Goal: Use online tool/utility: Utilize a website feature to perform a specific function

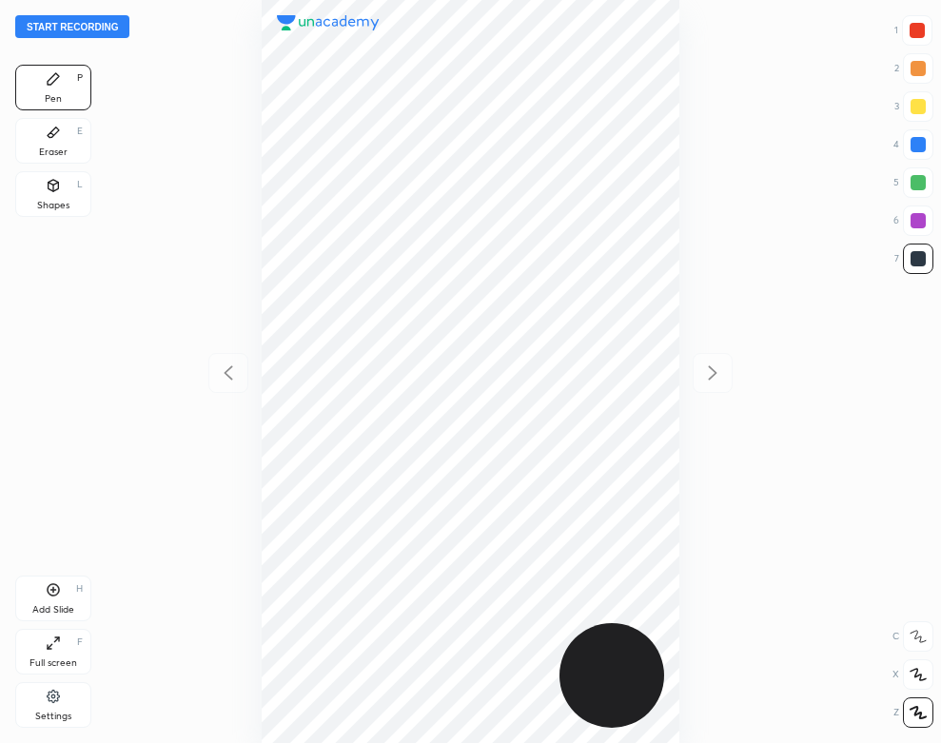
scroll to position [743, 636]
click at [61, 701] on div "Settings" at bounding box center [53, 705] width 76 height 46
click at [54, 703] on div "Audio settings Choose your preferred microphone Default - Microphone Array (Rea…" at bounding box center [478, 371] width 926 height 743
click at [49, 710] on div "Settings" at bounding box center [53, 705] width 76 height 46
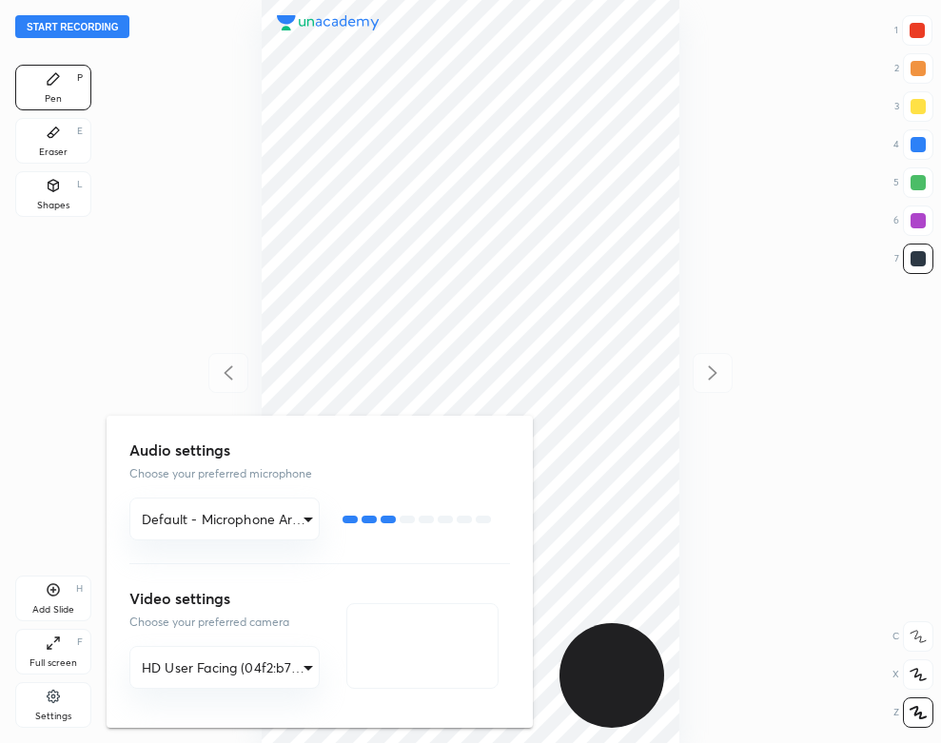
click at [194, 259] on div at bounding box center [470, 371] width 941 height 743
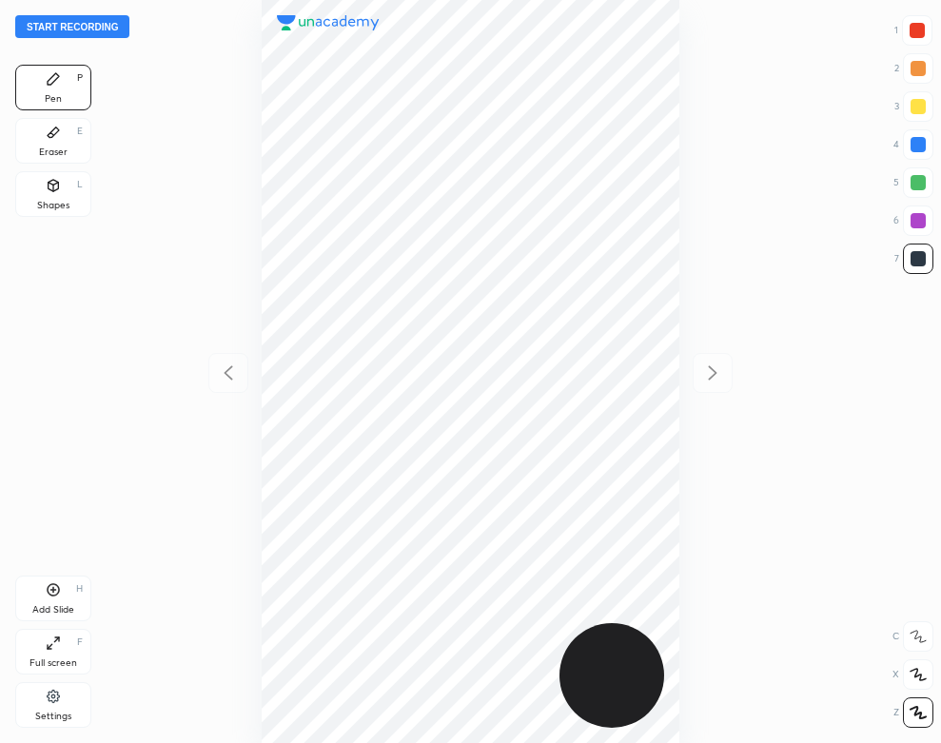
click at [113, 28] on button "Start recording" at bounding box center [72, 26] width 114 height 23
click at [65, 136] on div "Eraser E" at bounding box center [53, 141] width 76 height 46
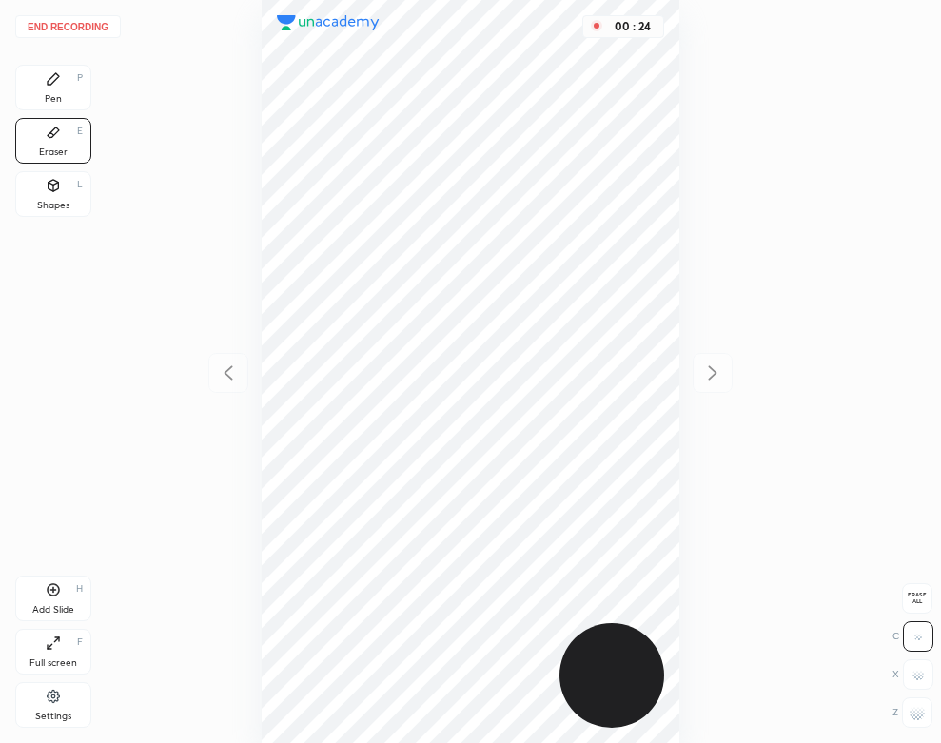
click at [49, 91] on div "Pen P" at bounding box center [53, 88] width 76 height 46
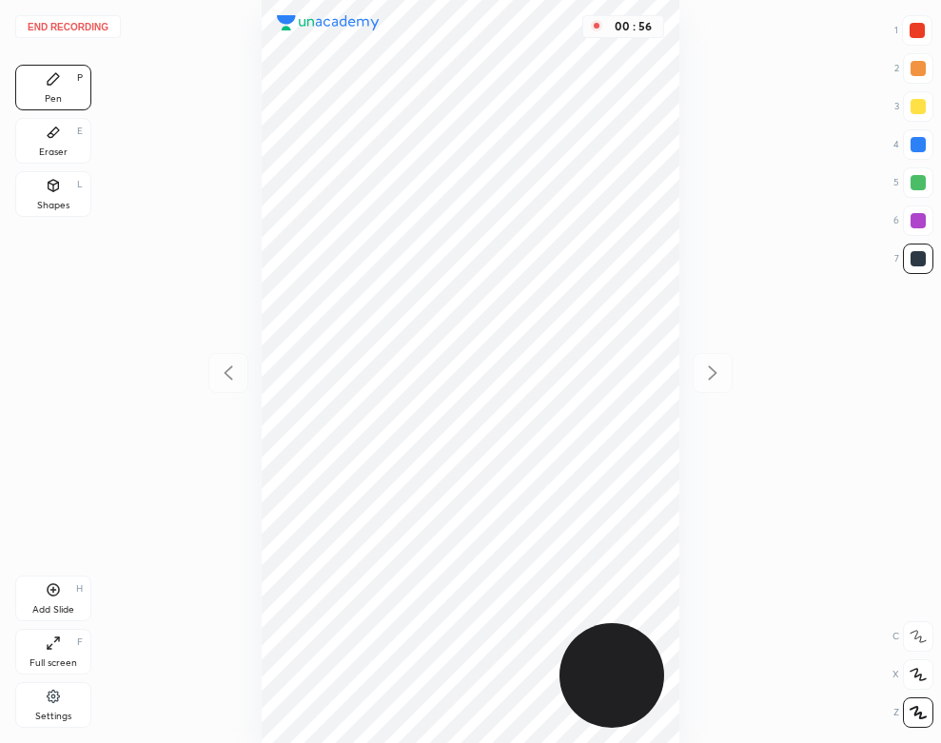
click at [80, 131] on div "E" at bounding box center [80, 132] width 6 height 10
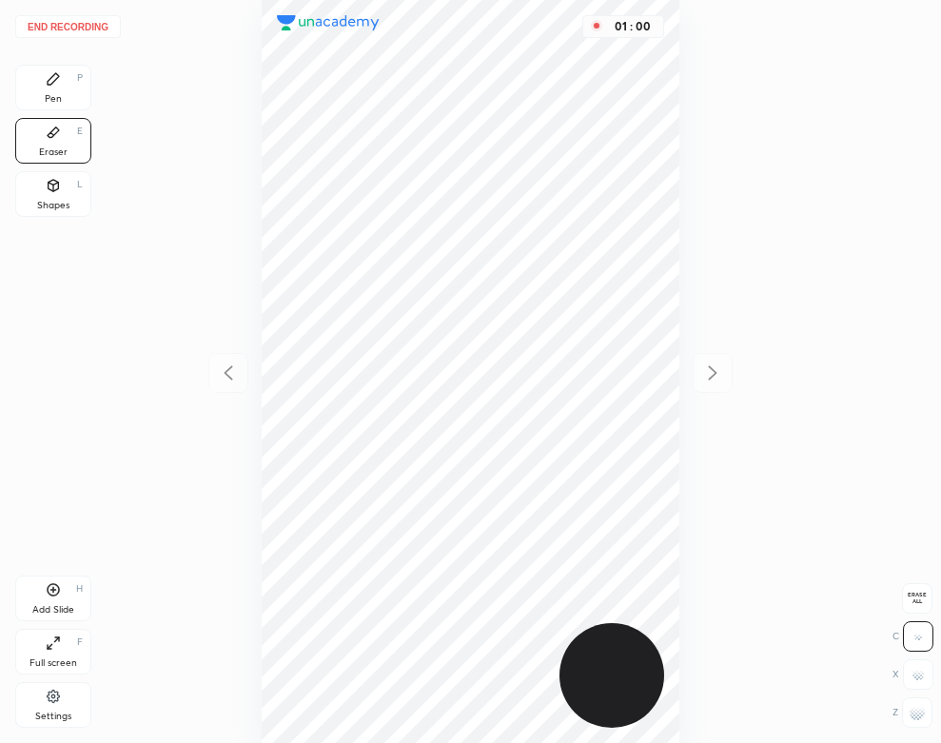
click at [55, 76] on icon at bounding box center [53, 78] width 11 height 11
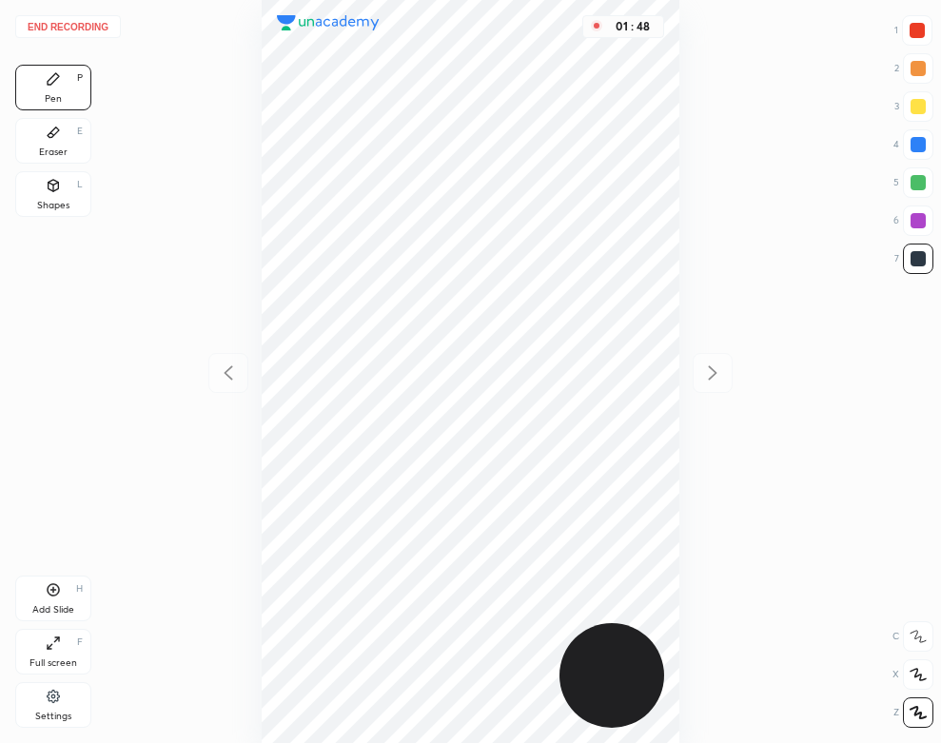
click at [908, 141] on div at bounding box center [918, 144] width 30 height 30
click at [75, 22] on button "End recording" at bounding box center [68, 26] width 106 height 23
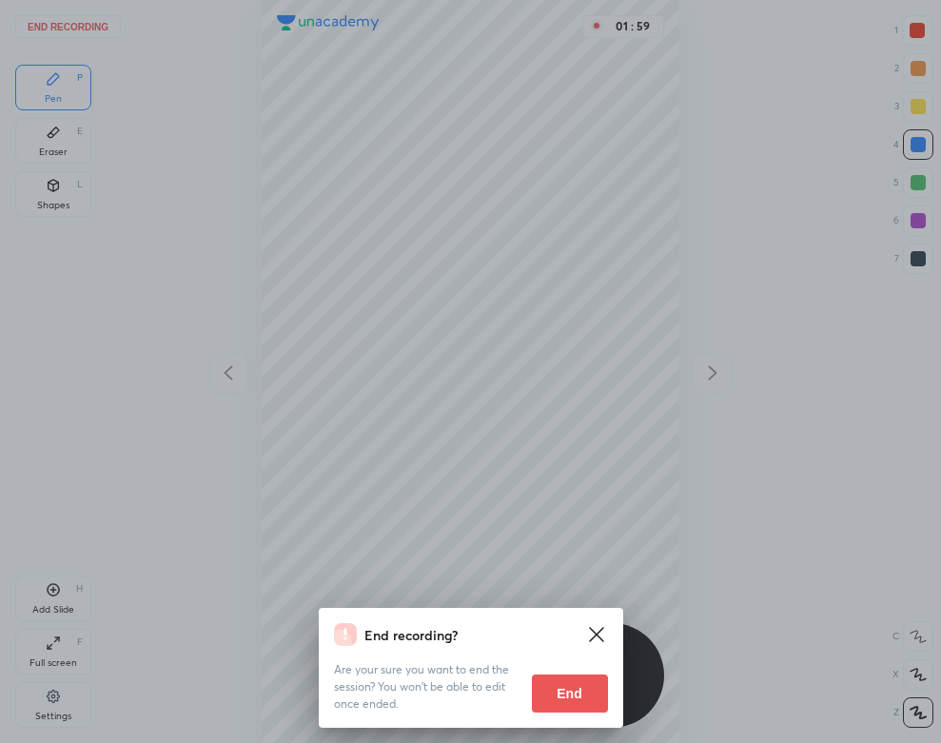
click at [563, 699] on button "End" at bounding box center [570, 693] width 76 height 38
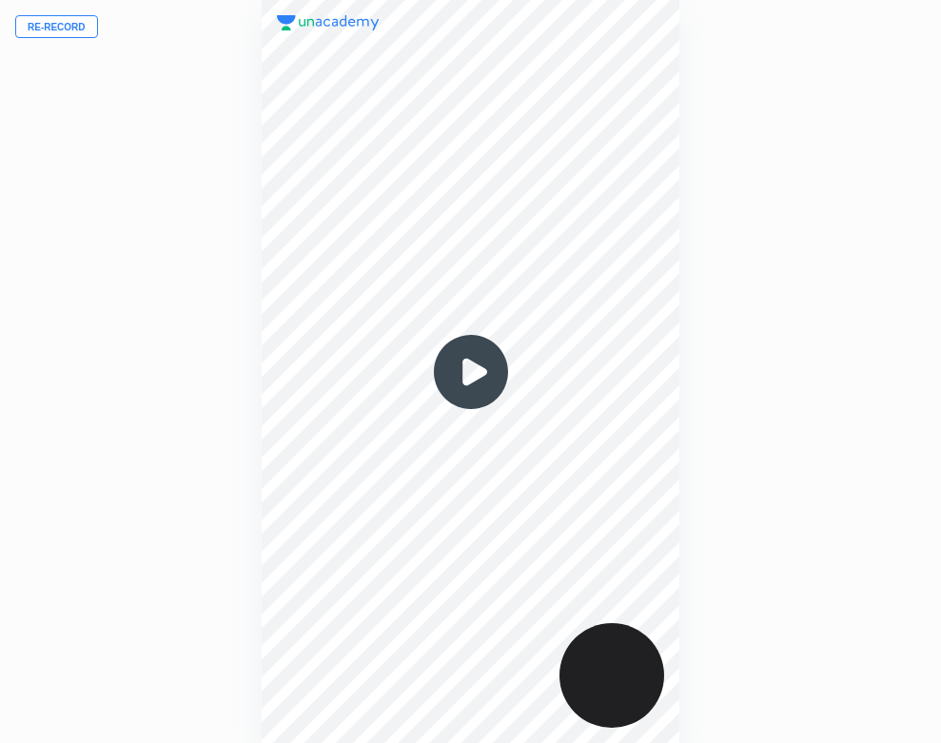
click at [478, 363] on img at bounding box center [470, 371] width 91 height 91
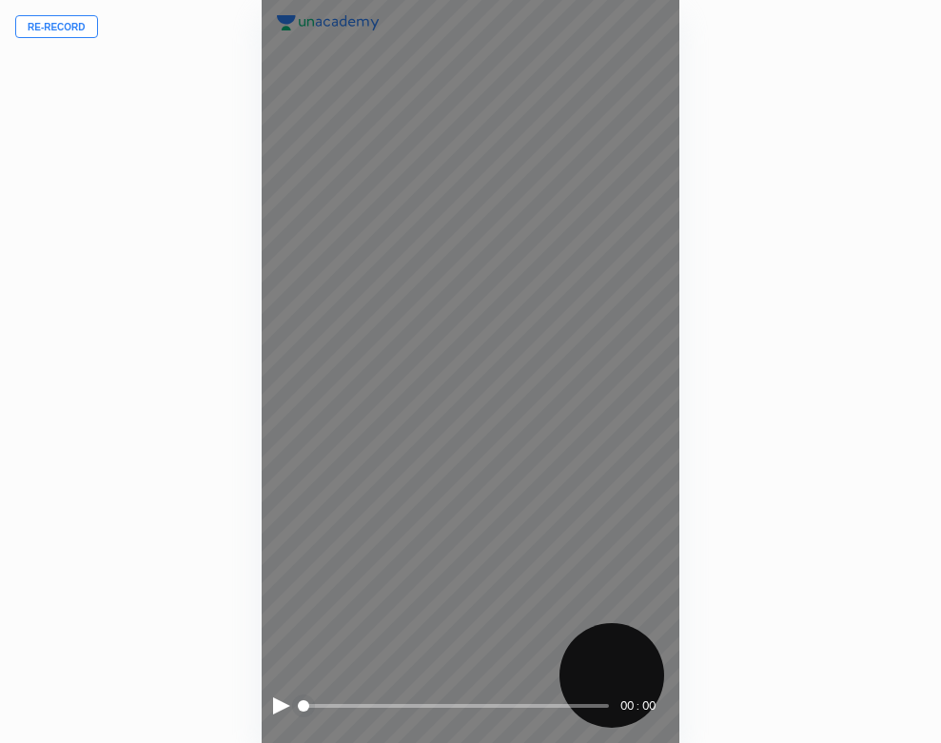
click at [280, 704] on div at bounding box center [281, 705] width 17 height 17
